Goal: Transaction & Acquisition: Subscribe to service/newsletter

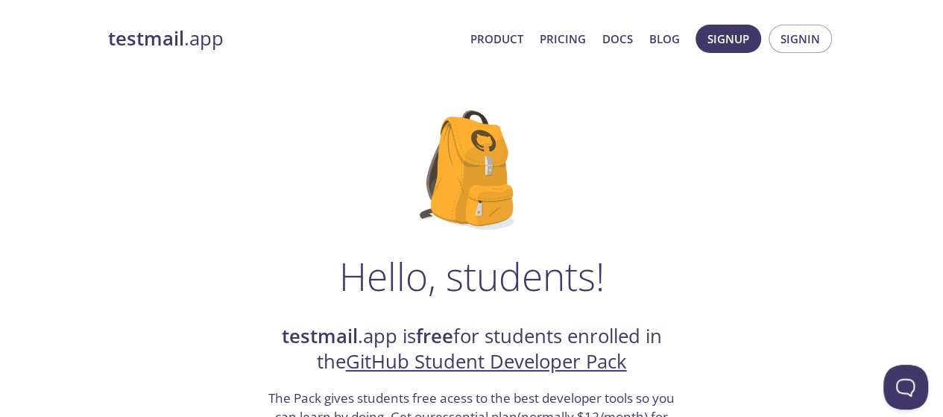
scroll to position [248, 0]
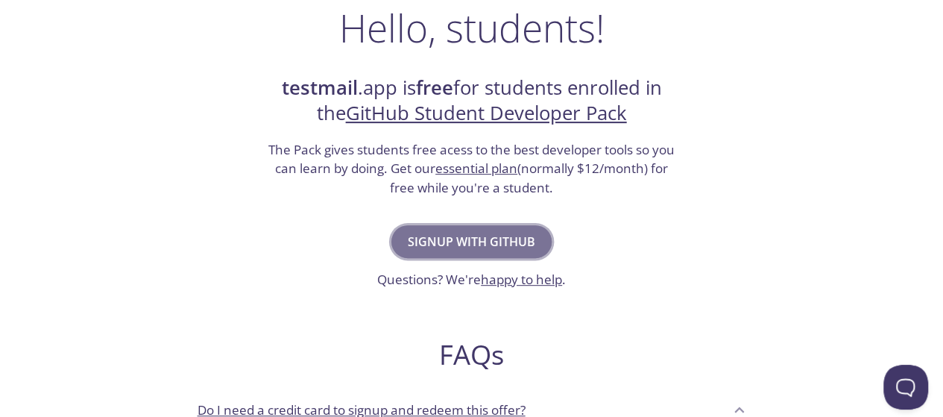
click at [526, 237] on span "Signup with GitHub" at bounding box center [472, 241] width 128 height 21
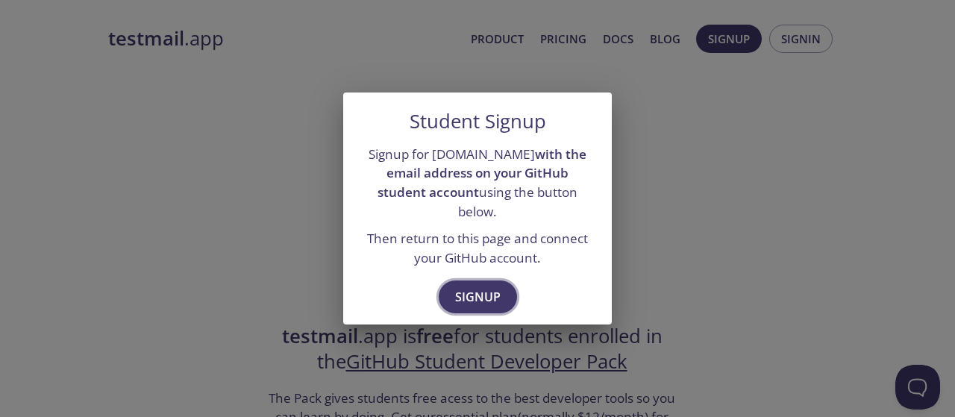
click at [489, 286] on span "Signup" at bounding box center [477, 296] width 45 height 21
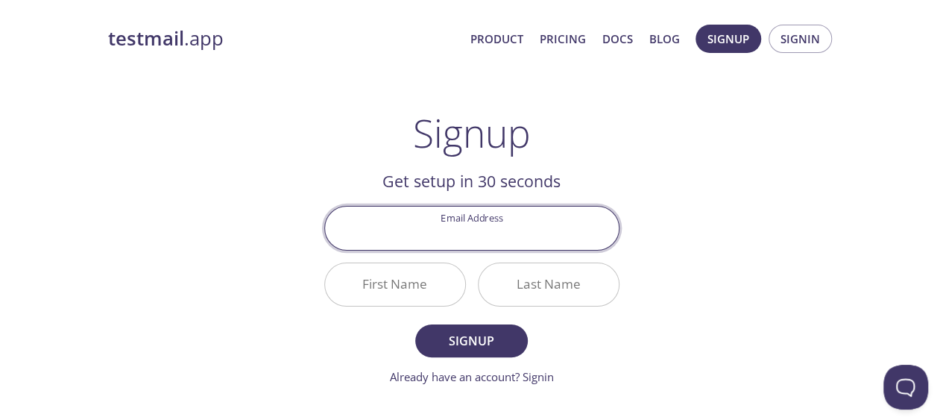
click at [498, 239] on input "Email Address" at bounding box center [472, 228] width 294 height 43
type input "[EMAIL_ADDRESS][DOMAIN_NAME]"
click at [415, 298] on input "First Name" at bounding box center [395, 284] width 140 height 43
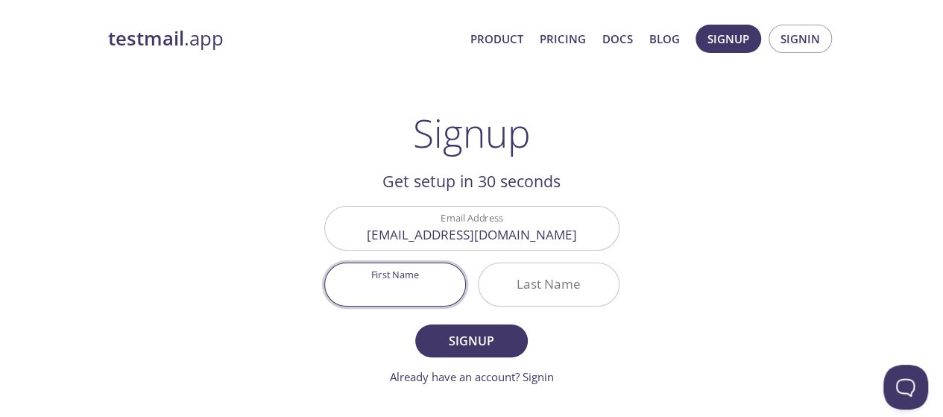
click at [415, 287] on input "First Name" at bounding box center [395, 284] width 140 height 43
type input "SAJJAD"
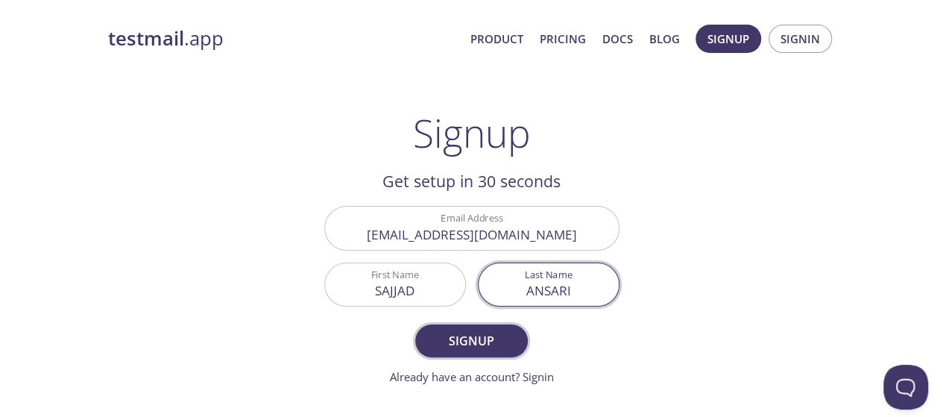
type input "ANSARI"
click at [453, 338] on span "Signup" at bounding box center [471, 340] width 79 height 21
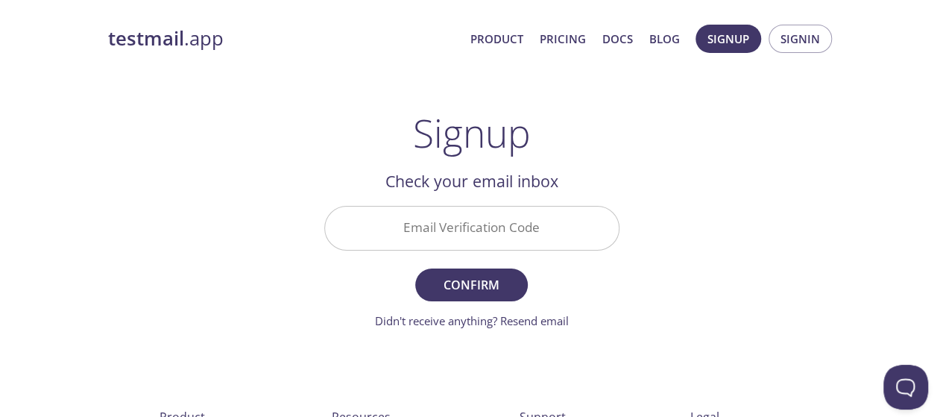
click at [491, 237] on input "Email Verification Code" at bounding box center [472, 228] width 294 height 43
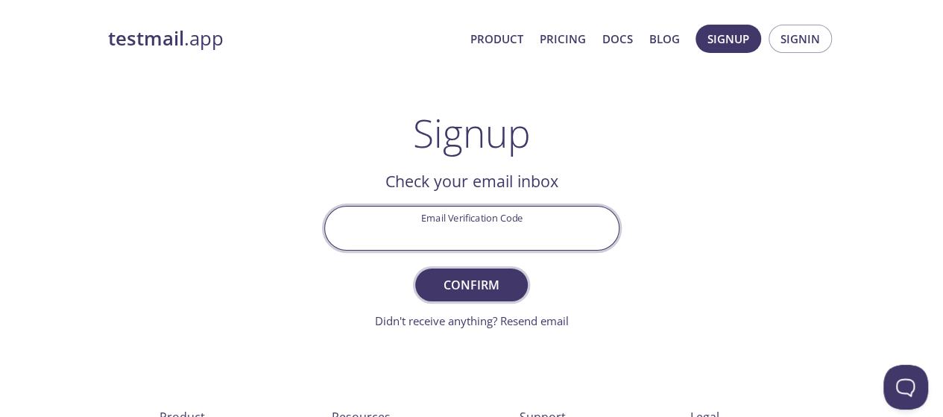
paste input "F7YGEJQ"
type input "F7YGEJQ"
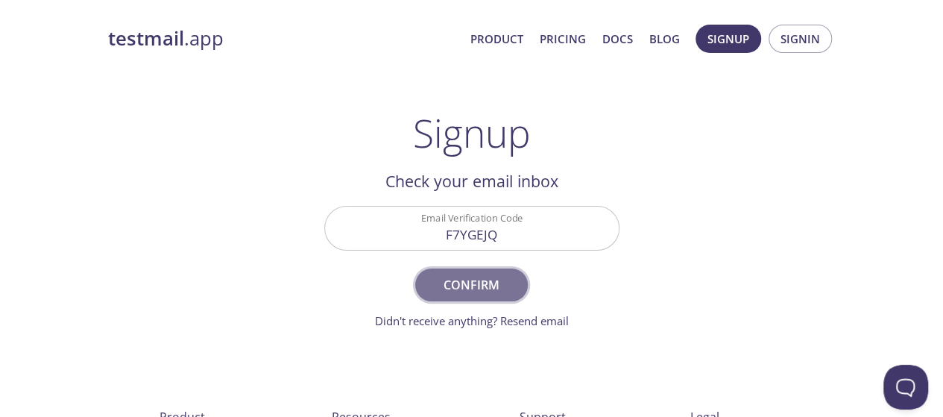
click at [504, 286] on span "Confirm" at bounding box center [471, 284] width 79 height 21
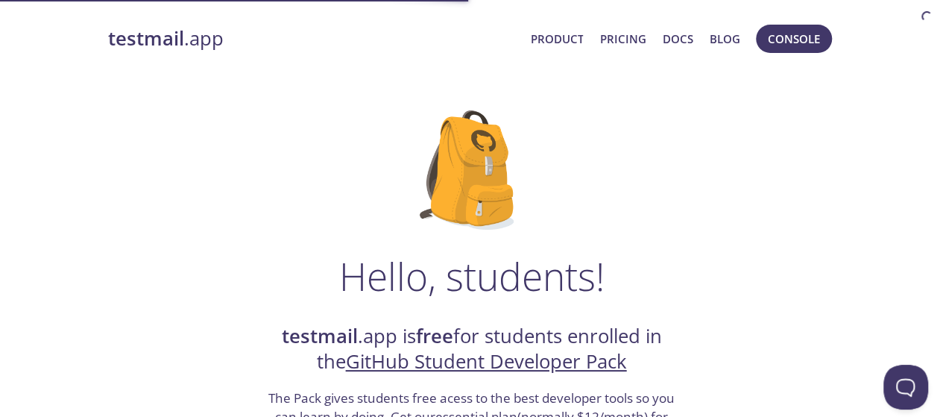
scroll to position [124, 0]
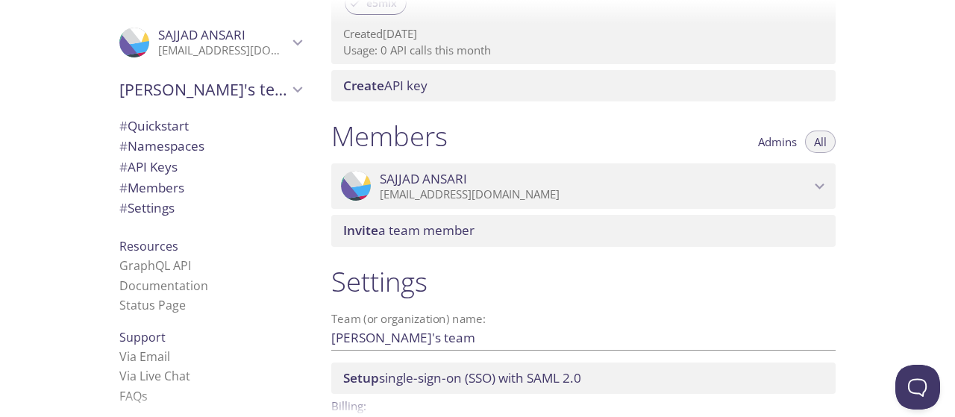
scroll to position [643, 0]
